Goal: Obtain resource: Download file/media

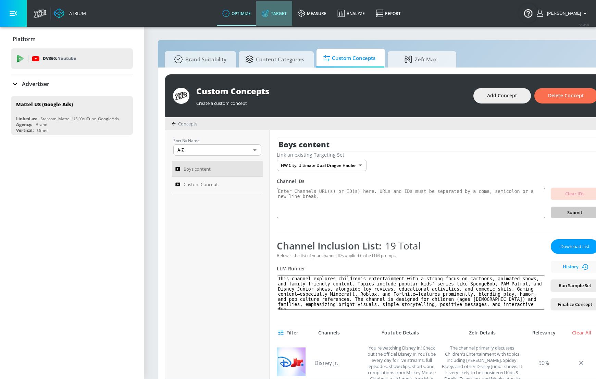
click at [288, 18] on link "Target" at bounding box center [274, 13] width 36 height 25
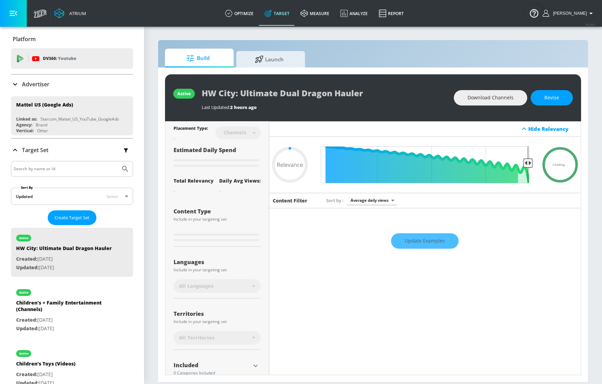
type input "0.05"
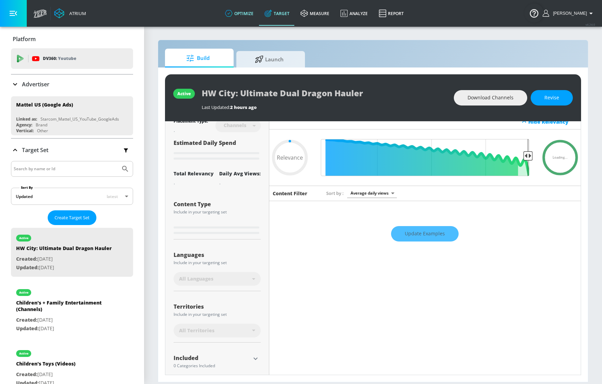
click at [253, 18] on link "optimize" at bounding box center [238, 13] width 39 height 25
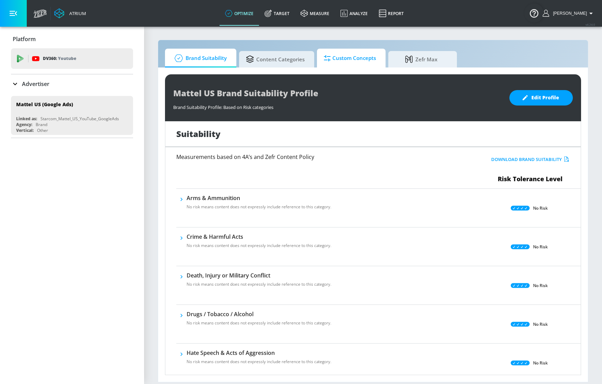
click at [319, 55] on link "Custom Concepts" at bounding box center [351, 58] width 69 height 19
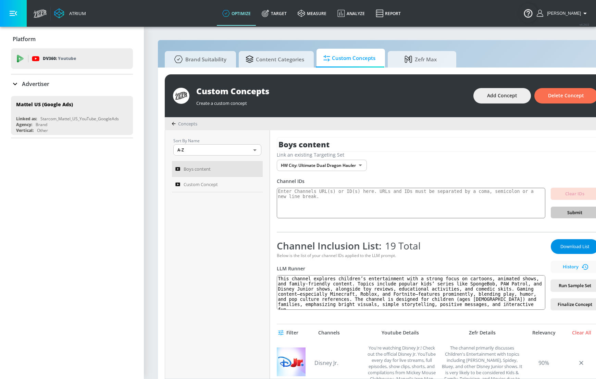
click at [574, 247] on span "Download List" at bounding box center [575, 247] width 34 height 8
click at [218, 185] on span "Custom Concept" at bounding box center [201, 184] width 34 height 8
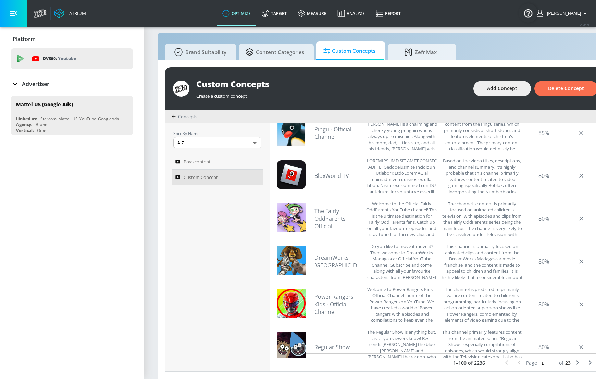
scroll to position [193, 0]
